Goal: Navigation & Orientation: Understand site structure

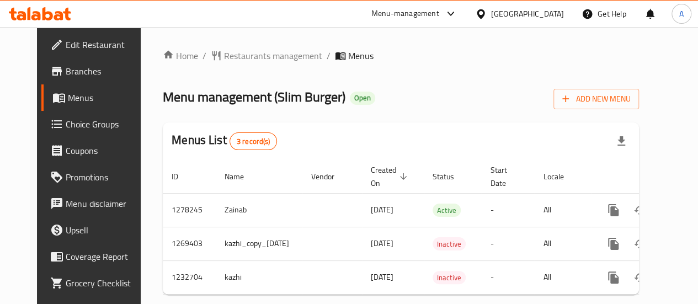
scroll to position [0, 33]
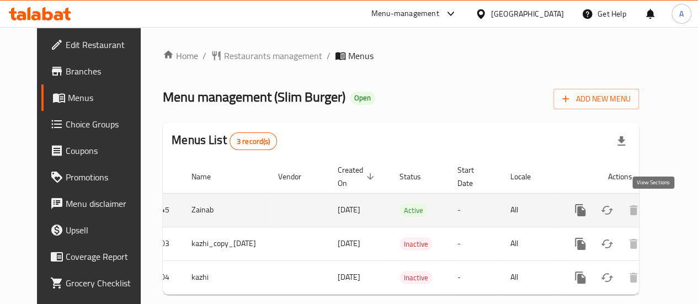
click at [655, 210] on icon "enhanced table" at bounding box center [660, 210] width 10 height 10
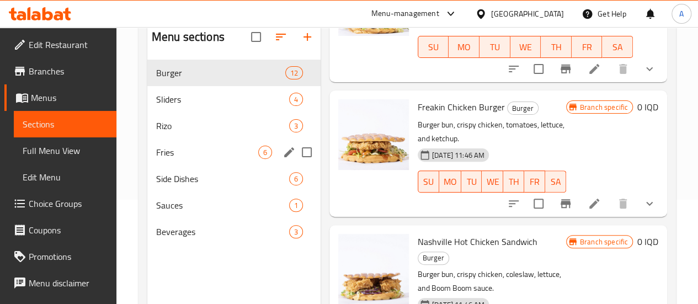
scroll to position [99, 0]
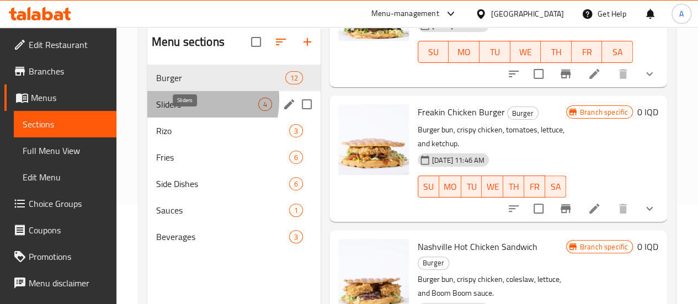
click at [181, 111] on span "Sliders" at bounding box center [207, 104] width 102 height 13
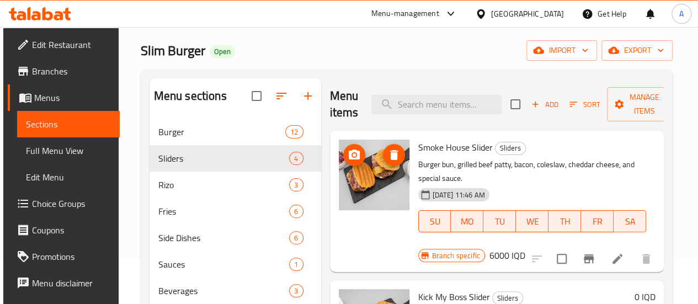
scroll to position [44, 0]
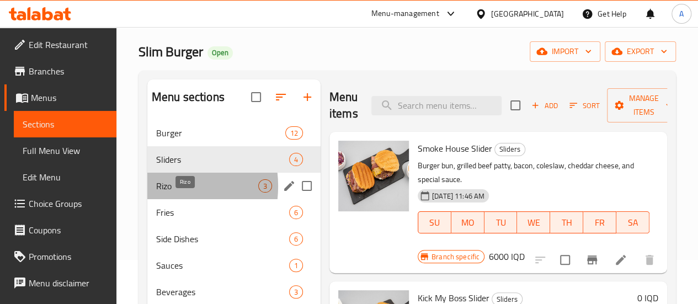
click at [156, 199] on div "Rizo 3" at bounding box center [233, 186] width 173 height 26
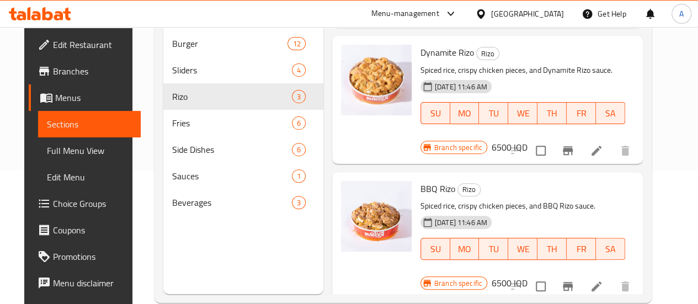
scroll to position [154, 0]
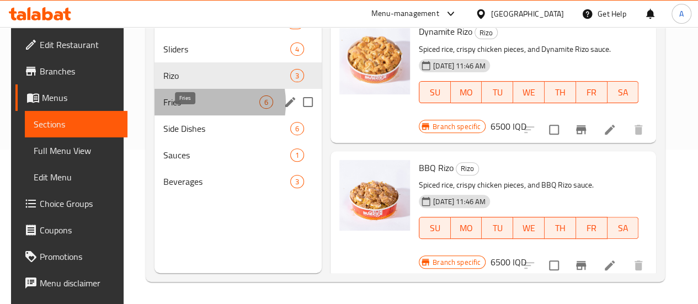
click at [186, 109] on span "Fries" at bounding box center [211, 101] width 96 height 13
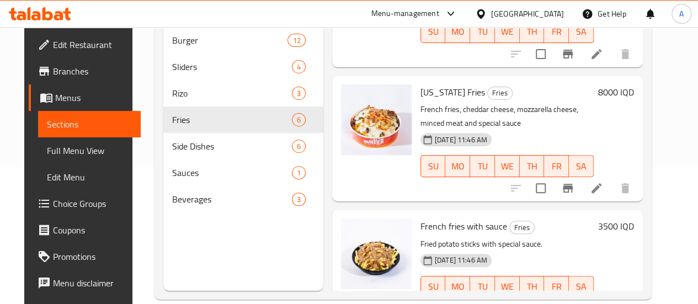
scroll to position [154, 0]
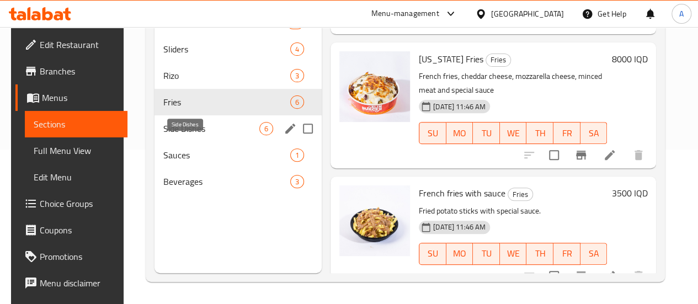
click at [163, 135] on span "Side Dishes" at bounding box center [211, 128] width 96 height 13
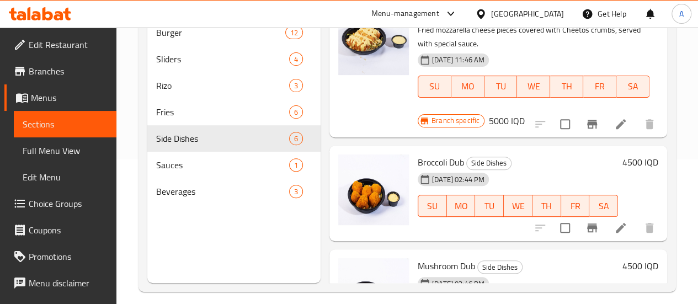
scroll to position [154, 0]
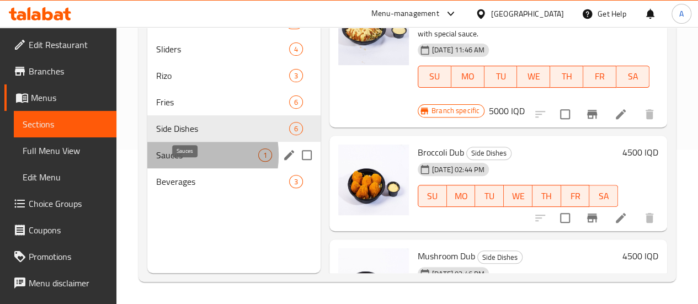
click at [178, 162] on span "Sauces" at bounding box center [207, 154] width 102 height 13
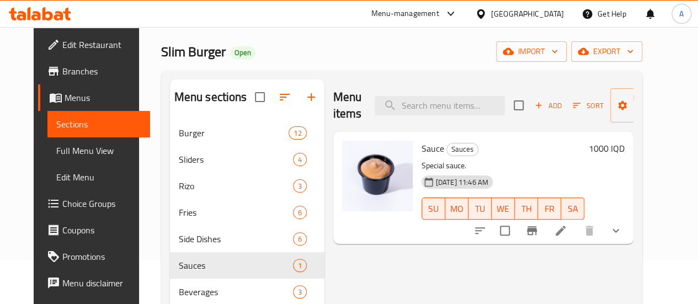
scroll to position [154, 0]
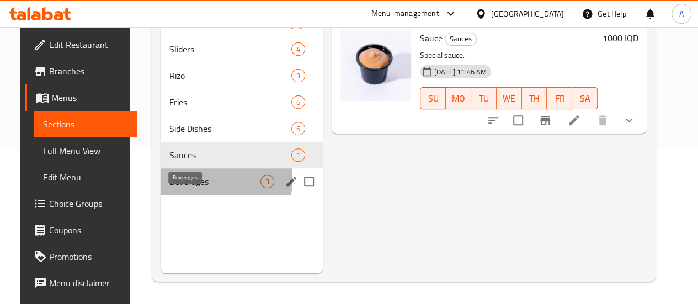
drag, startPoint x: 184, startPoint y: 196, endPoint x: 214, endPoint y: 194, distance: 30.4
click at [183, 188] on span "Beverages" at bounding box center [214, 181] width 91 height 13
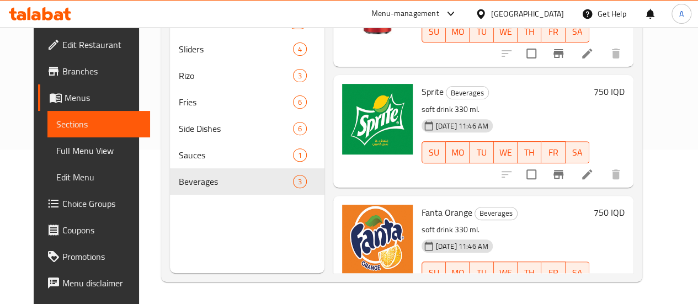
scroll to position [101, 0]
